Goal: Task Accomplishment & Management: Use online tool/utility

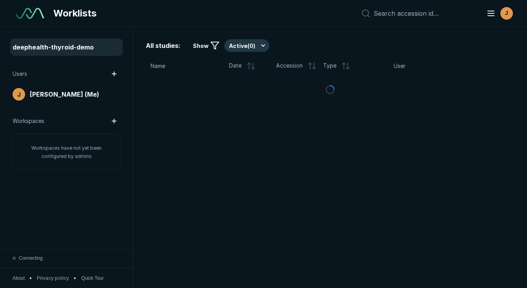
scroll to position [2040, 2655]
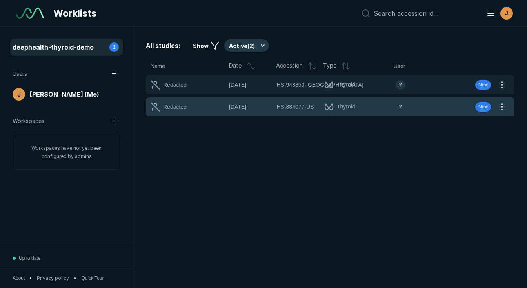
click at [430, 104] on div "?" at bounding box center [419, 106] width 47 height 9
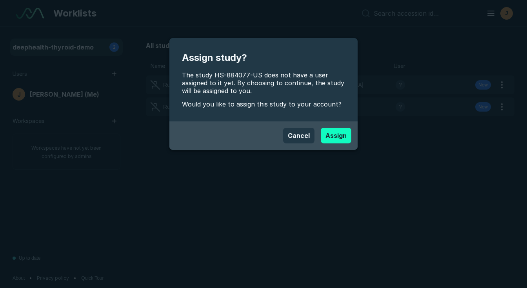
click at [330, 137] on button "Assign" at bounding box center [336, 136] width 31 height 16
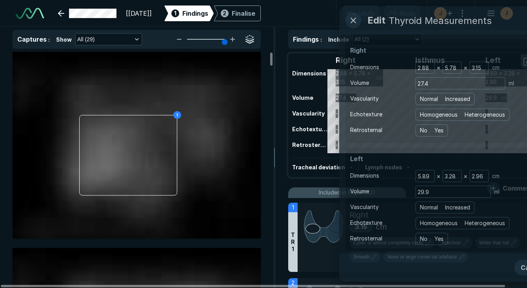
scroll to position [2165, 3381]
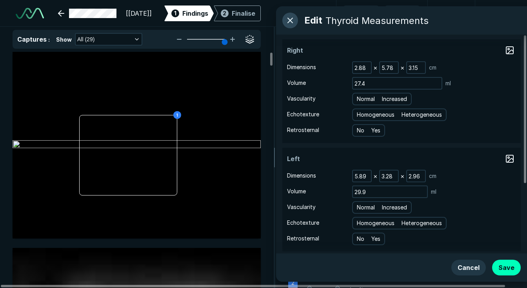
click at [291, 24] on button "button" at bounding box center [290, 21] width 16 height 16
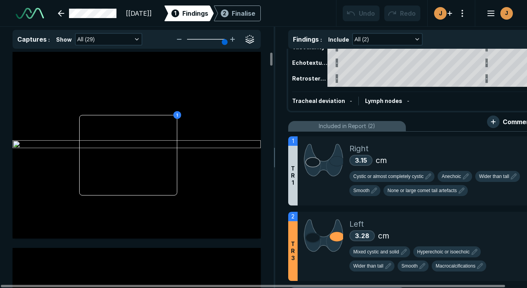
scroll to position [0, 0]
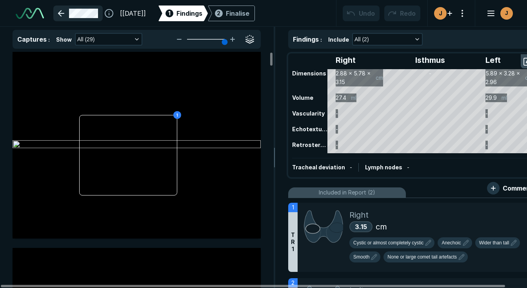
click at [64, 15] on link at bounding box center [77, 13] width 49 height 16
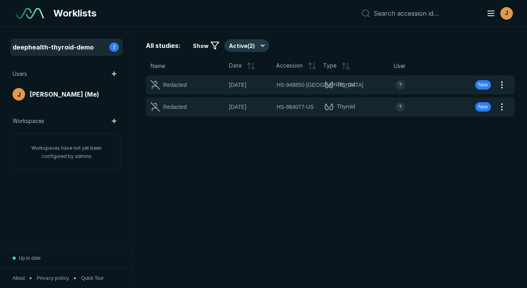
scroll to position [1929, 1607]
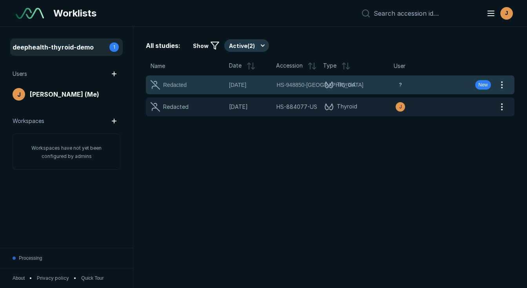
click at [368, 82] on span "Thyroid" at bounding box center [359, 84] width 71 height 9
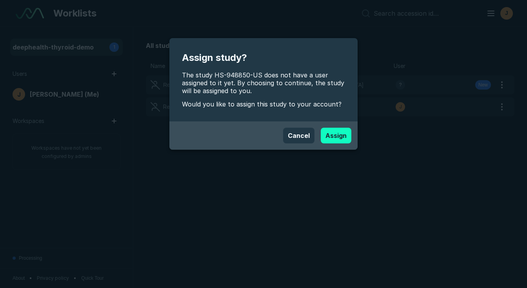
click at [335, 137] on button "Assign" at bounding box center [336, 136] width 31 height 16
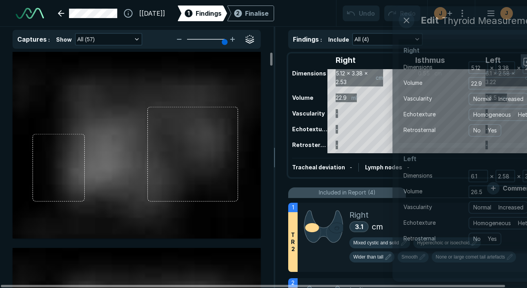
scroll to position [1541, 2118]
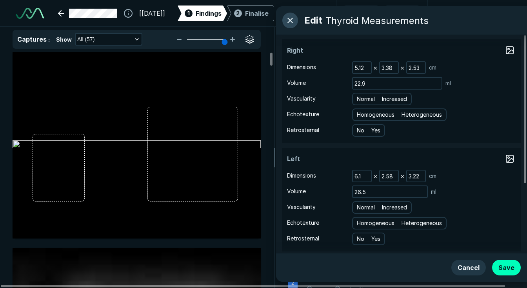
click at [292, 21] on button "button" at bounding box center [290, 21] width 16 height 16
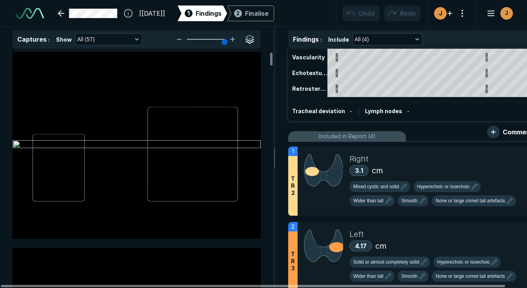
scroll to position [55, 0]
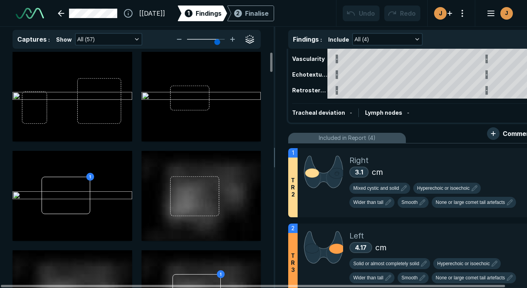
drag, startPoint x: 223, startPoint y: 39, endPoint x: 215, endPoint y: 39, distance: 8.6
type input "5"
click at [215, 39] on input "range" at bounding box center [206, 39] width 44 height 1
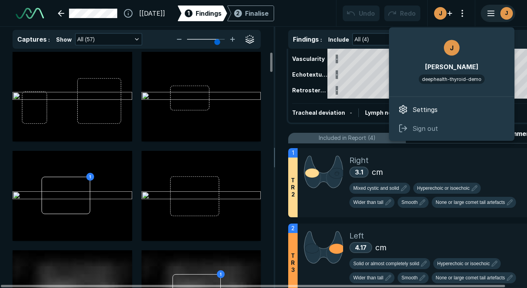
click at [497, 13] on div "J" at bounding box center [498, 13] width 33 height 16
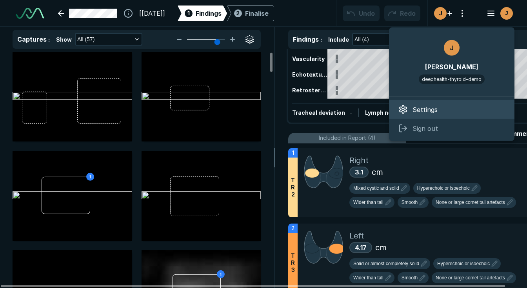
click at [448, 108] on div "Settings" at bounding box center [452, 109] width 126 height 19
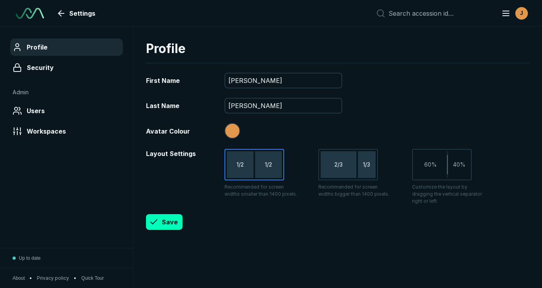
scroll to position [2040, 2720]
click at [67, 13] on link "Settings" at bounding box center [76, 13] width 47 height 16
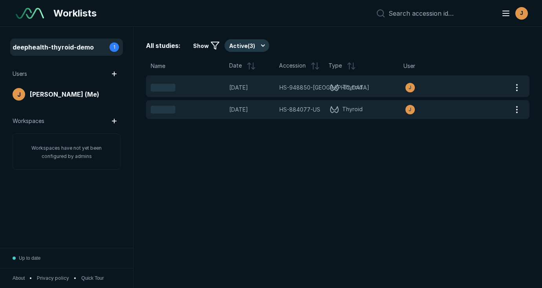
scroll to position [2040, 2720]
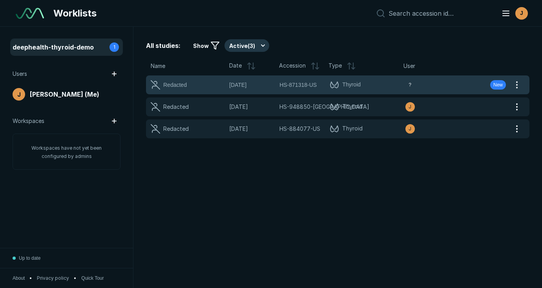
click at [374, 89] on span "Thyroid" at bounding box center [367, 84] width 75 height 9
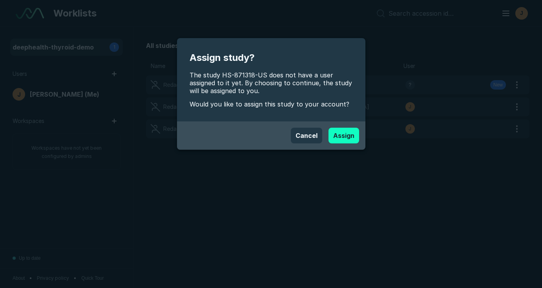
click at [341, 133] on button "Assign" at bounding box center [343, 136] width 31 height 16
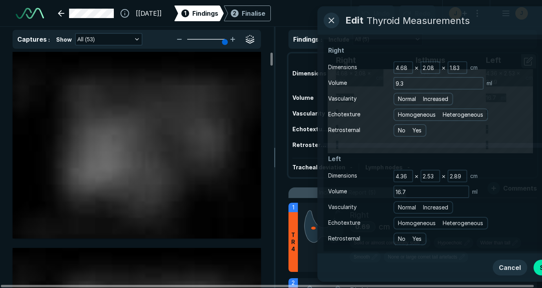
scroll to position [2165, 3446]
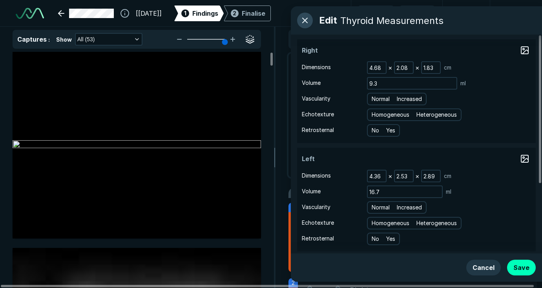
click at [303, 20] on button "button" at bounding box center [305, 21] width 16 height 16
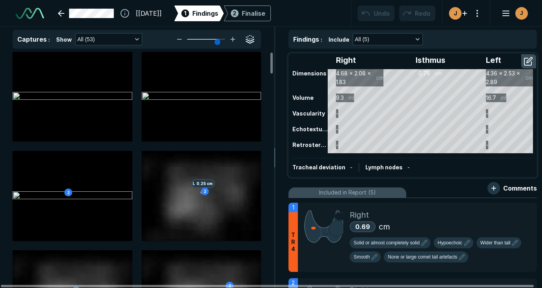
drag, startPoint x: 222, startPoint y: 38, endPoint x: 215, endPoint y: 39, distance: 7.9
type input "5"
click at [215, 39] on input "range" at bounding box center [206, 39] width 44 height 1
